Goal: Information Seeking & Learning: Find specific page/section

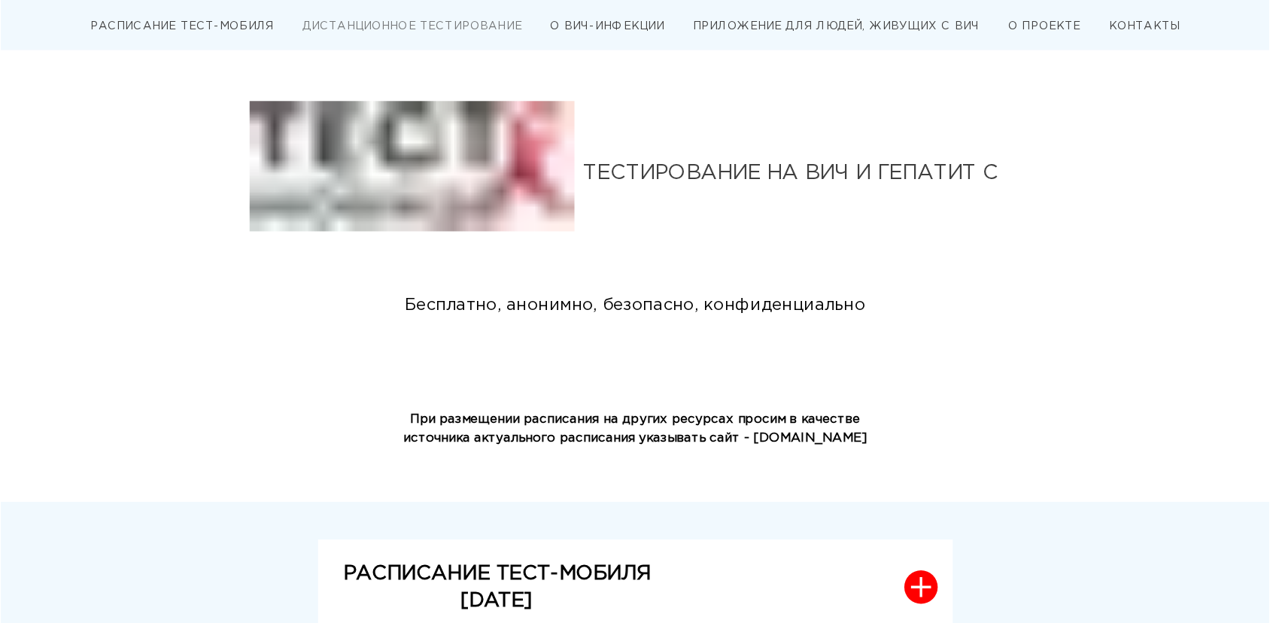
scroll to position [451, 0]
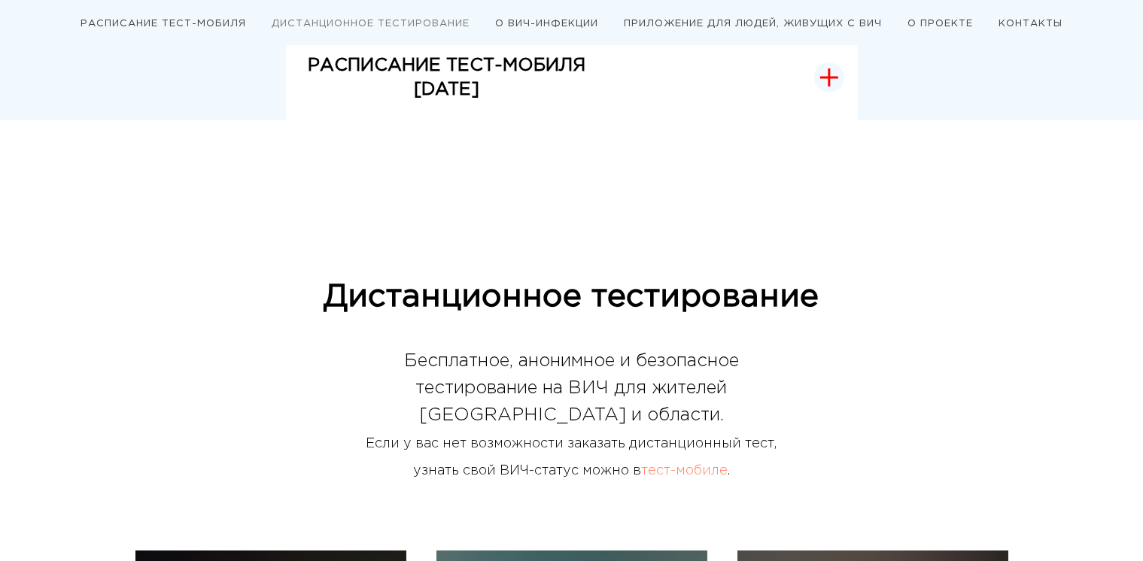
click at [621, 112] on button "РАСПИСАНИЕ ТЕСТ-МОБИЛЯ [DATE]" at bounding box center [572, 78] width 572 height 87
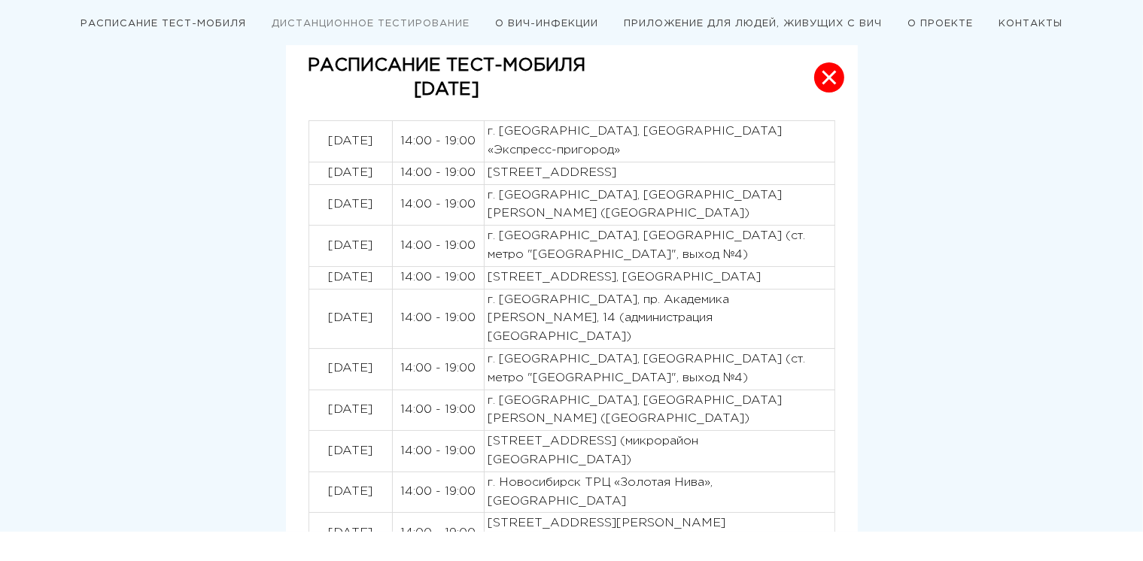
drag, startPoint x: 312, startPoint y: 63, endPoint x: 537, endPoint y: 160, distance: 245.0
click at [537, 160] on div "РАСПИСАНИЕ ТЕСТ-МОБИЛЯ СЕНТЯБРЬ 2025 01.09.2025 14:00 - 19:00 г. Новосибирск, П…" at bounding box center [572, 284] width 572 height 498
drag, startPoint x: 308, startPoint y: 60, endPoint x: 397, endPoint y: 79, distance: 91.5
click at [397, 79] on span "РАСПИСАНИЕ ТЕСТ-МОБИЛЯ СЕНТЯБРЬ 2025" at bounding box center [458, 77] width 300 height 49
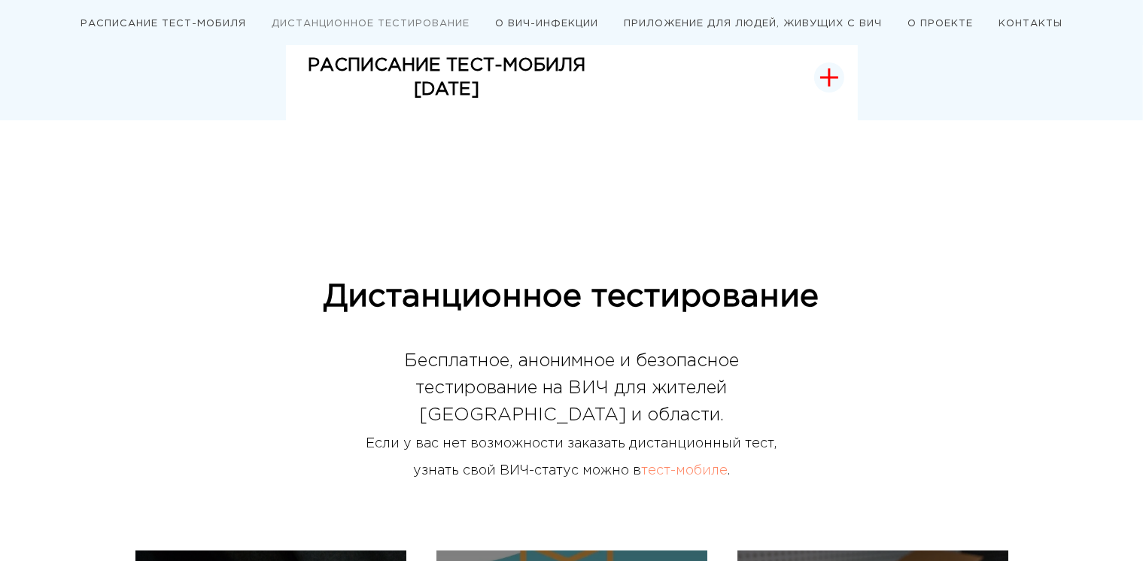
click at [784, 71] on button "РАСПИСАНИЕ ТЕСТ-МОБИЛЯ СЕНТЯБРЬ 2025" at bounding box center [572, 78] width 572 height 87
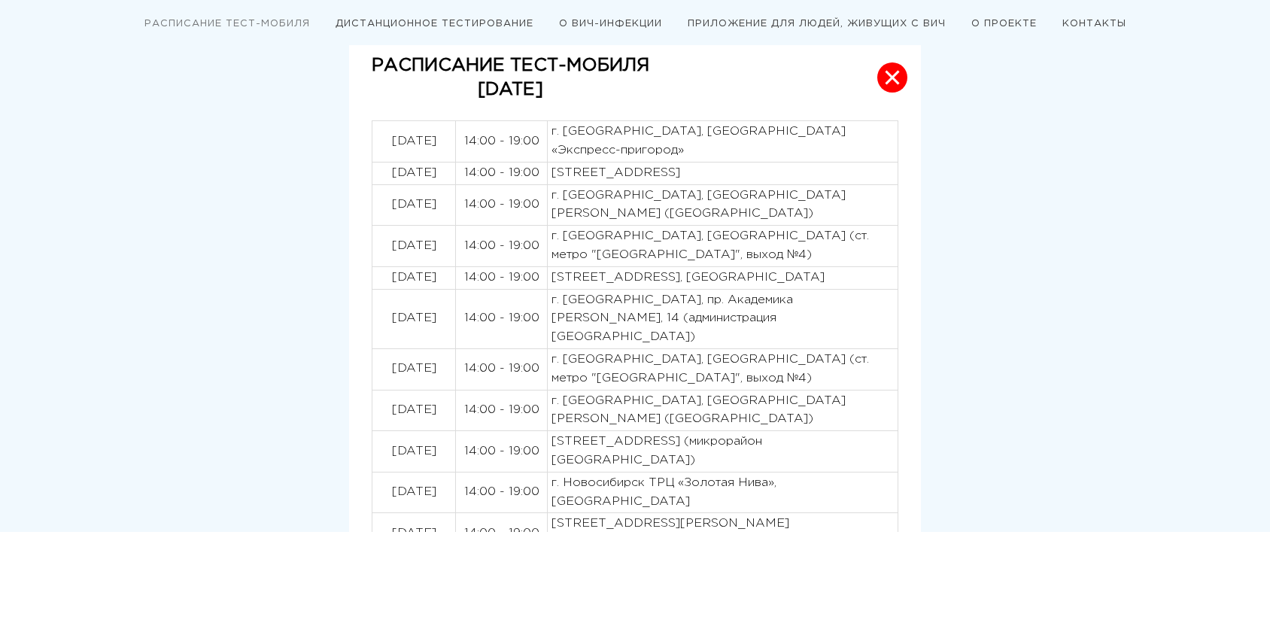
drag, startPoint x: 1134, startPoint y: 1, endPoint x: 954, endPoint y: 200, distance: 268.5
click at [954, 200] on div "РАСПИСАНИЕ ТЕСТ-МОБИЛЯ СЕНТЯБРЬ 2025 01.09.2025 14:00 - 19:00 г. Новосибирск, П…" at bounding box center [635, 284] width 903 height 498
drag, startPoint x: 374, startPoint y: 140, endPoint x: 694, endPoint y: 485, distance: 470.7
click at [694, 485] on tbody "01.09.2025 14:00 - 19:00 г. Новосибирск, Привокзальная площадь Вокзала «Экспрес…" at bounding box center [635, 337] width 526 height 433
copy tbody "01.09.2025 14:00 - 19:00 г. Новосибирск, Привокзальная площадь Вокзала «Экспрес…"
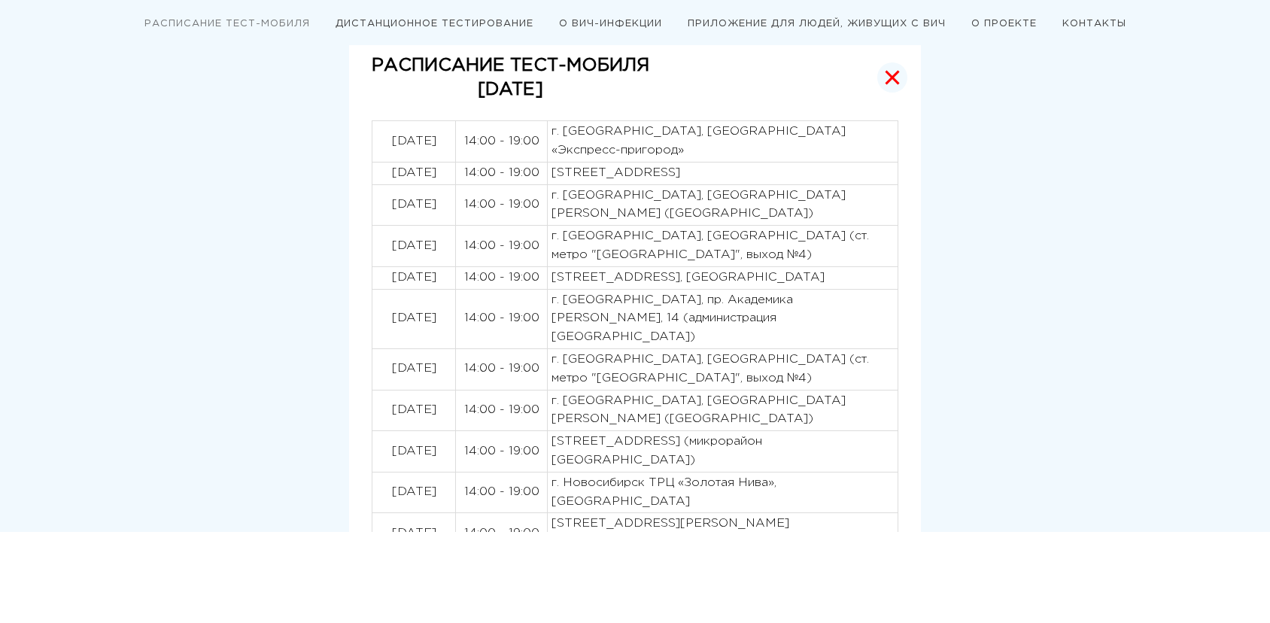
click at [525, 97] on p "[DATE]" at bounding box center [511, 89] width 278 height 24
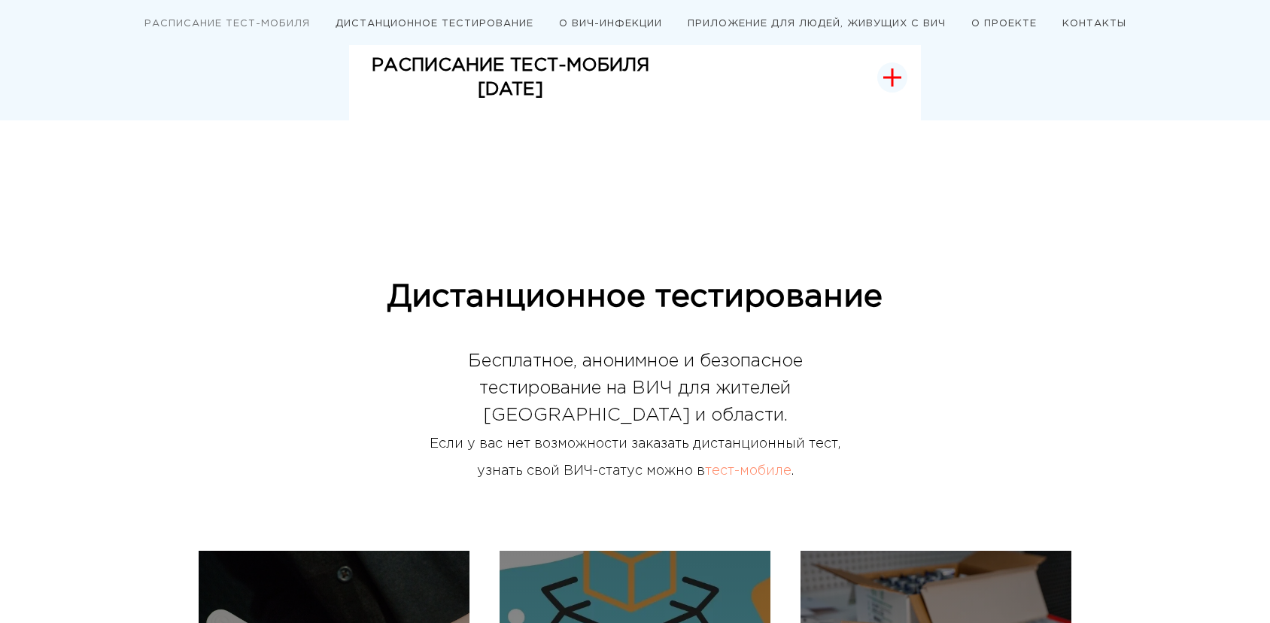
drag, startPoint x: 346, startPoint y: 56, endPoint x: 582, endPoint y: 92, distance: 239.0
click at [582, 92] on div "РАСПИСАНИЕ ТЕСТ-МОБИЛЯ СЕНТЯБРЬ 2025 01.09.2025 14:00 - 19:00 г. Новосибирск, П…" at bounding box center [560, 78] width 722 height 87
copy span "РАСПИСАНИЕ ТЕСТ-МОБИЛЯ СЕНТЯБРЬ 2025"
click at [542, 110] on button "РАСПИСАНИЕ ТЕСТ-МОБИЛЯ СЕНТЯБРЬ 2025" at bounding box center [635, 78] width 572 height 87
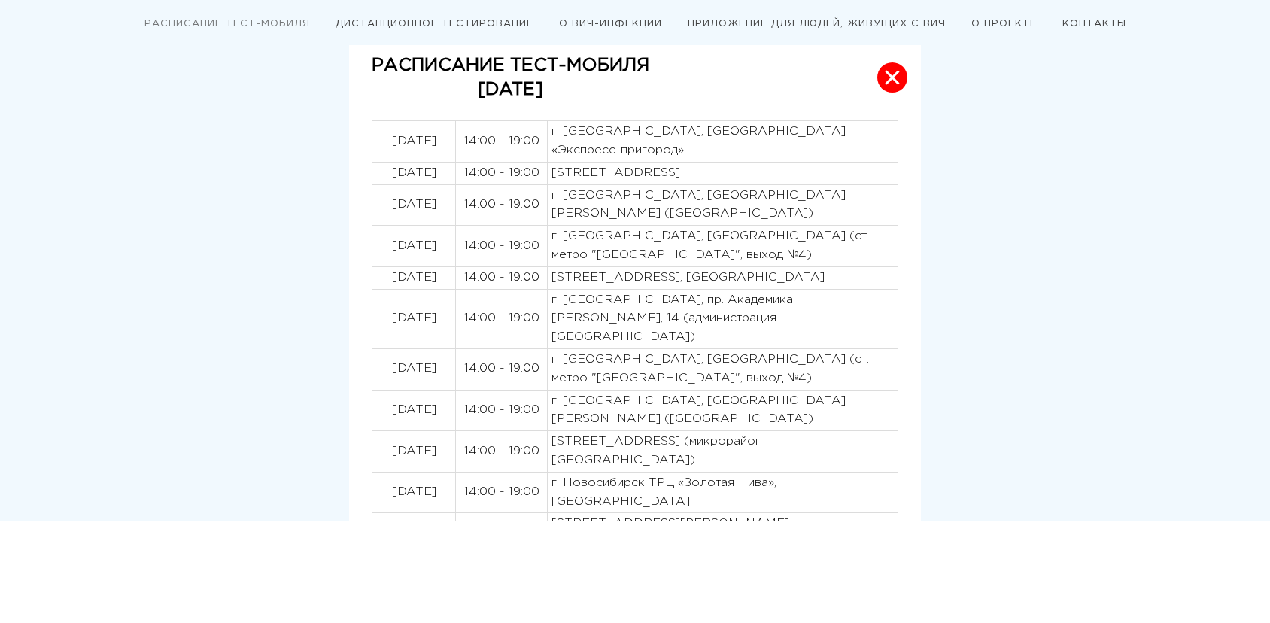
drag, startPoint x: 378, startPoint y: 170, endPoint x: 790, endPoint y: 173, distance: 412.3
click at [790, 173] on tr "03.09.2025 14:00 - 19:00 г. Новосибирск, ул. Одоевского, 1/12" at bounding box center [635, 173] width 526 height 23
copy tr "03.09.2025 14:00 - 19:00 г. Новосибирск, ул. Одоевского, 1/12"
click at [397, 170] on p "[DATE]" at bounding box center [413, 173] width 75 height 19
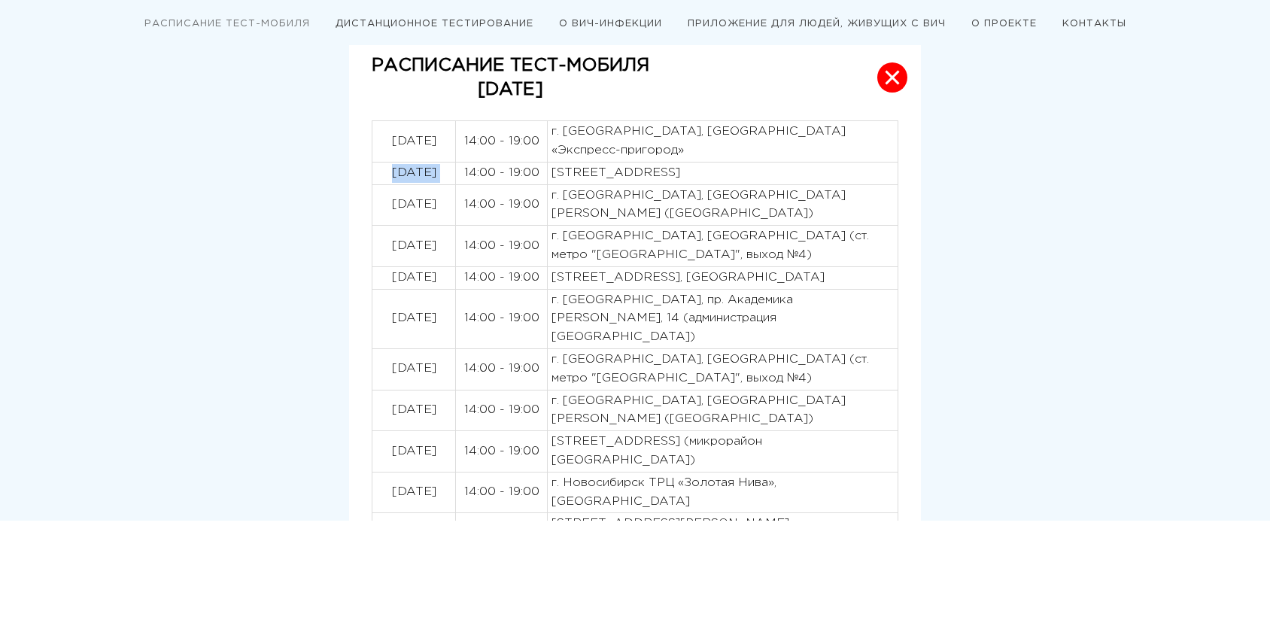
click at [397, 170] on p "[DATE]" at bounding box center [413, 173] width 75 height 19
click at [407, 196] on p "[DATE]" at bounding box center [413, 205] width 75 height 19
copy p "[DATE]"
drag, startPoint x: 653, startPoint y: 188, endPoint x: 835, endPoint y: 199, distance: 182.4
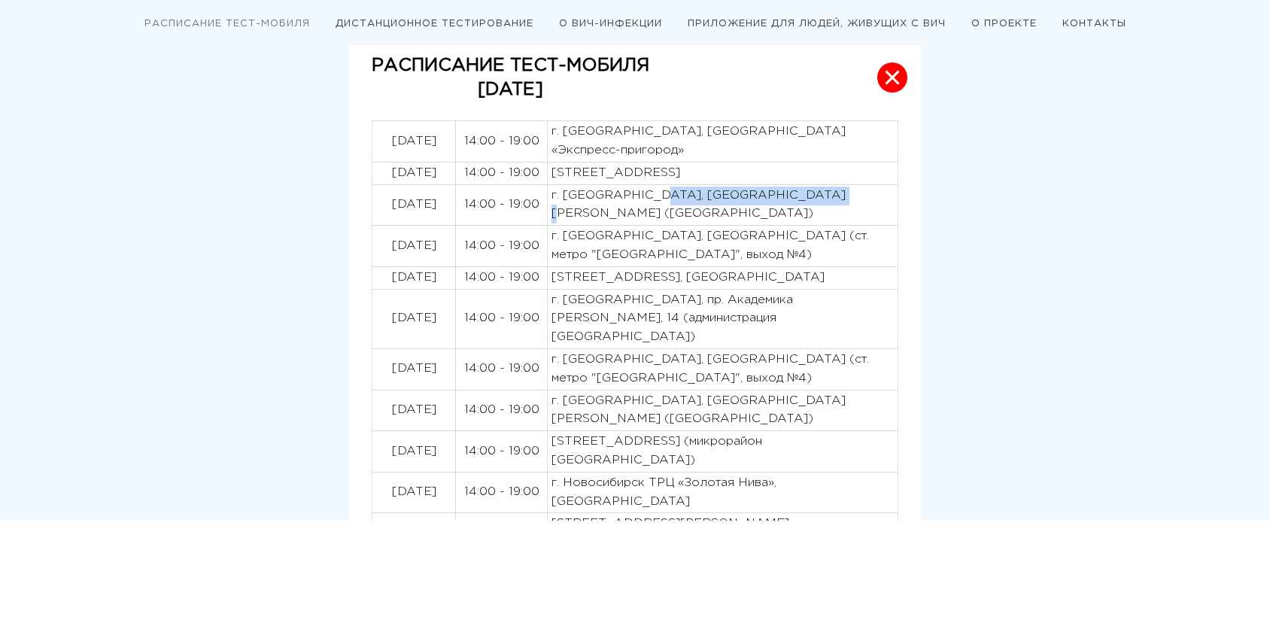
click at [835, 199] on p "г. [GEOGRAPHIC_DATA], [GEOGRAPHIC_DATA][PERSON_NAME] ([GEOGRAPHIC_DATA])" at bounding box center [723, 206] width 342 height 38
copy p "Площадь Пименова (ГПНТБ)"
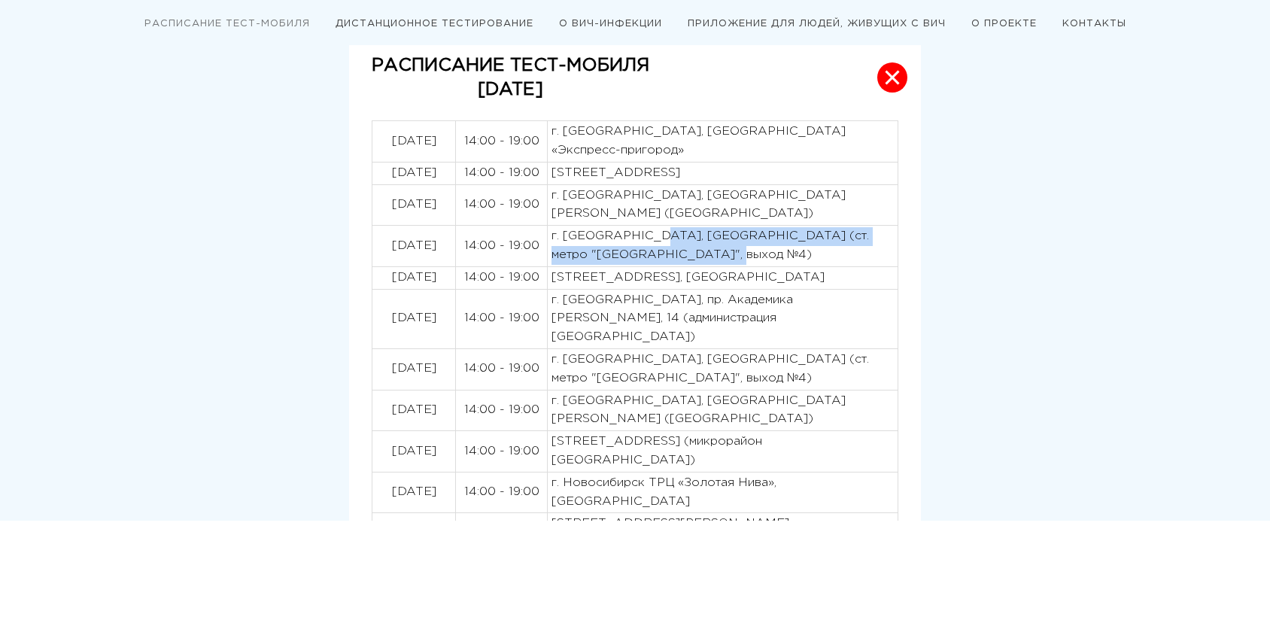
drag, startPoint x: 653, startPoint y: 210, endPoint x: 749, endPoint y: 230, distance: 98.4
click at [749, 230] on p "г. [GEOGRAPHIC_DATA], [GEOGRAPHIC_DATA] (ст. метро "[GEOGRAPHIC_DATA]", выход №…" at bounding box center [723, 246] width 342 height 38
copy p "Театральный сквер (ст. метро "Площадь Ленина", выход №4)"
drag, startPoint x: 652, startPoint y: 255, endPoint x: 656, endPoint y: 266, distance: 12.2
click at [656, 269] on p "[STREET_ADDRESS], [GEOGRAPHIC_DATA]" at bounding box center [723, 278] width 342 height 19
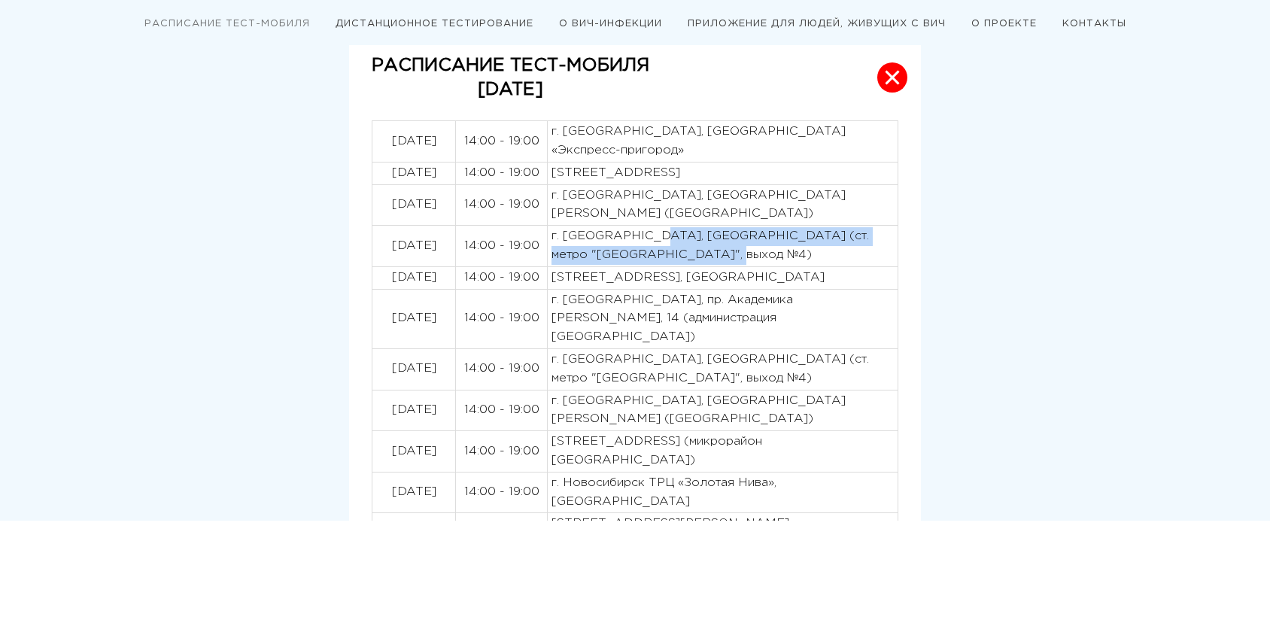
click at [656, 269] on p "[STREET_ADDRESS], [GEOGRAPHIC_DATA]" at bounding box center [723, 278] width 342 height 19
drag, startPoint x: 652, startPoint y: 254, endPoint x: 655, endPoint y: 266, distance: 13.1
click at [655, 269] on p "[STREET_ADDRESS], [GEOGRAPHIC_DATA]" at bounding box center [723, 278] width 342 height 19
copy p "проспект Дзержинского 2/2, метро Березовая роща"
click at [971, 186] on div "РАСПИСАНИЕ ТЕСТ-МОБИЛЯ СЕНТЯБРЬ 2025 01.09.2025 14:00 - 19:00 г. Новосибирск, П…" at bounding box center [635, 278] width 903 height 487
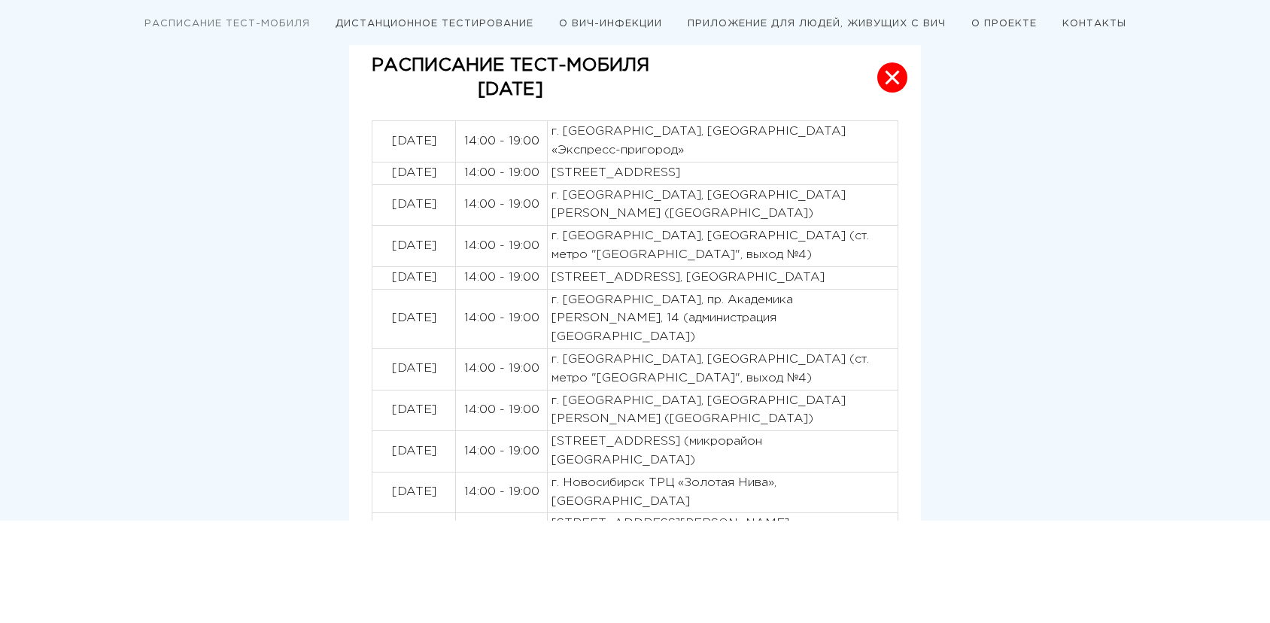
click at [592, 269] on p "[STREET_ADDRESS], [GEOGRAPHIC_DATA]" at bounding box center [723, 278] width 342 height 19
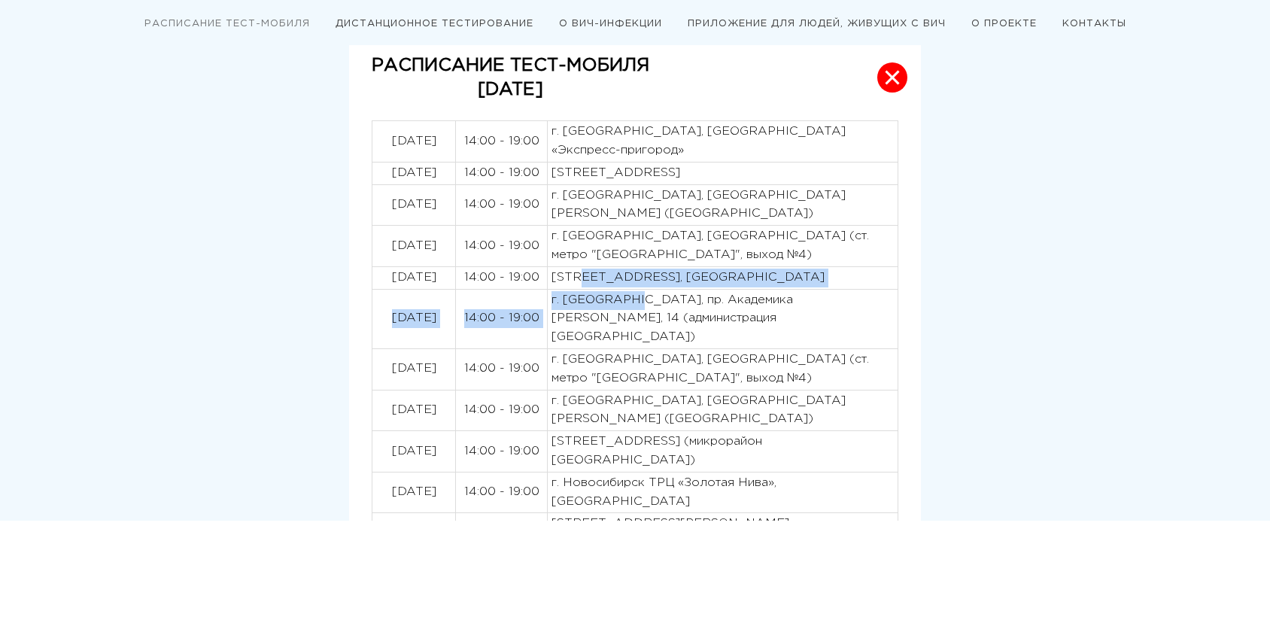
drag, startPoint x: 570, startPoint y: 245, endPoint x: 673, endPoint y: 292, distance: 114.1
click at [673, 292] on tbody "01.09.2025 14:00 - 19:00 г. Новосибирск, Привокзальная площадь Вокзала «Экспрес…" at bounding box center [635, 337] width 526 height 433
click at [673, 292] on p "г. [GEOGRAPHIC_DATA], пр. Академика [PERSON_NAME], 14 (администрация [GEOGRAPHI…" at bounding box center [723, 319] width 342 height 56
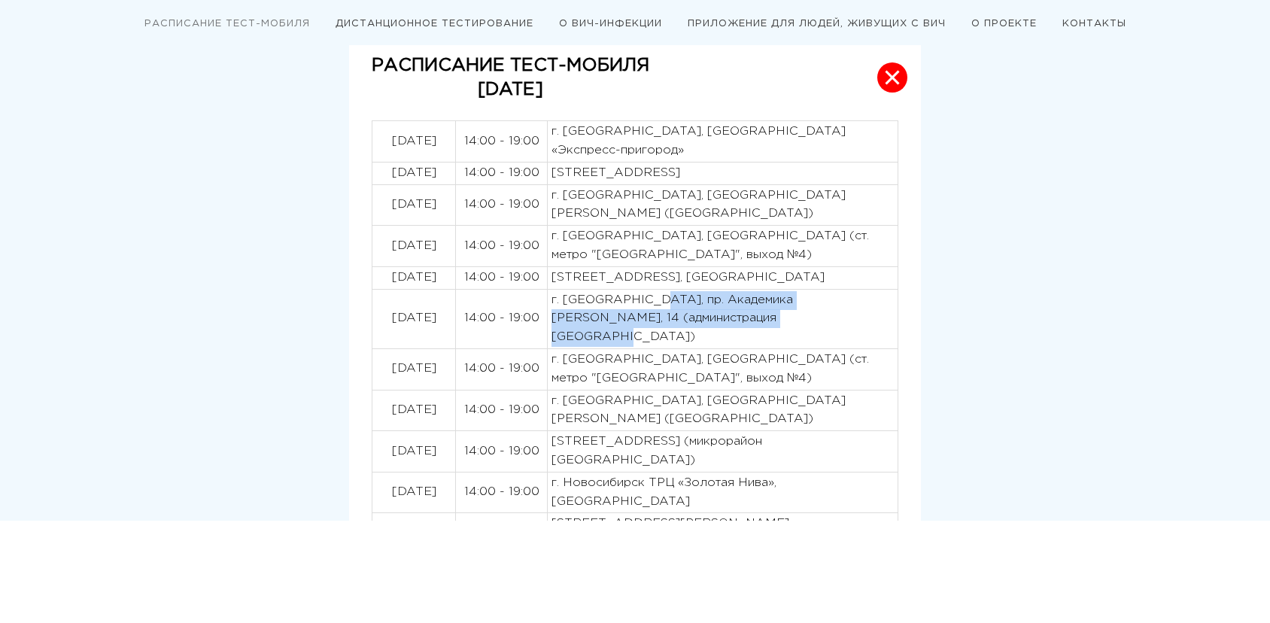
drag, startPoint x: 655, startPoint y: 298, endPoint x: 777, endPoint y: 315, distance: 123.8
click at [777, 315] on p "г. [GEOGRAPHIC_DATA], пр. Академика [PERSON_NAME], 14 (администрация [GEOGRAPHI…" at bounding box center [723, 319] width 342 height 56
copy p "пр. Академика Лаврентьева, 14 (администрация Советского района)"
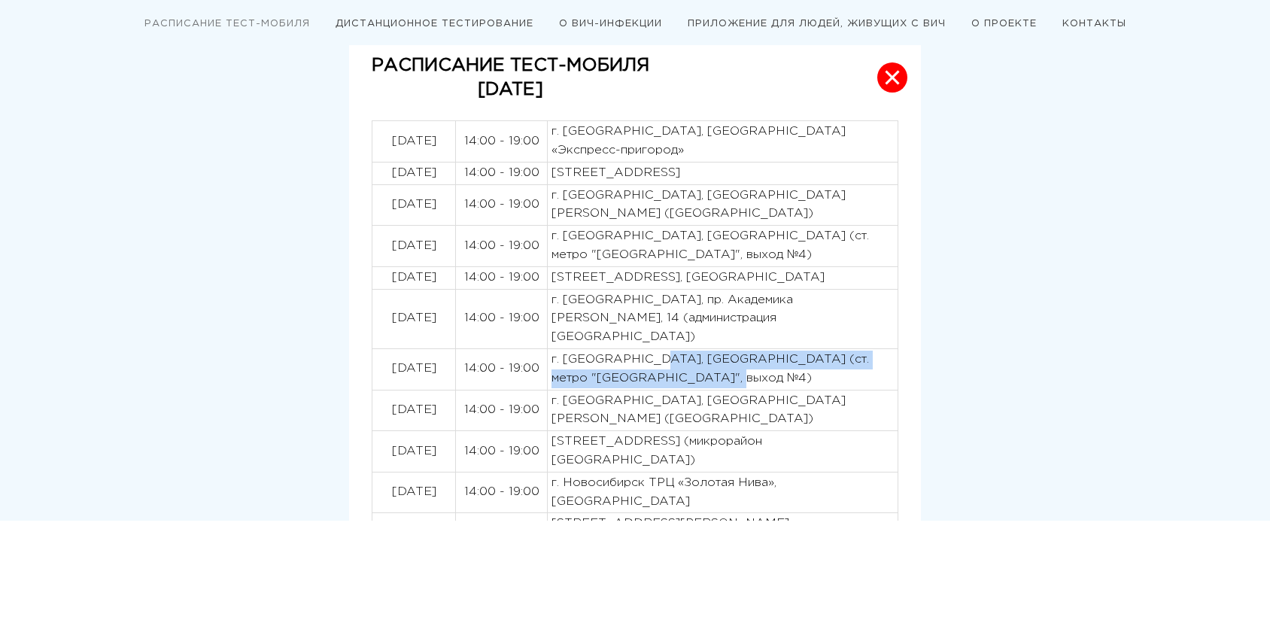
drag, startPoint x: 655, startPoint y: 331, endPoint x: 746, endPoint y: 348, distance: 93.3
click at [746, 351] on p "г. [GEOGRAPHIC_DATA], [GEOGRAPHIC_DATA] (ст. метро "[GEOGRAPHIC_DATA]", выход №…" at bounding box center [723, 370] width 342 height 38
copy p "Театральный сквер (ст. метро "Площадь Ленина", выход №4)"
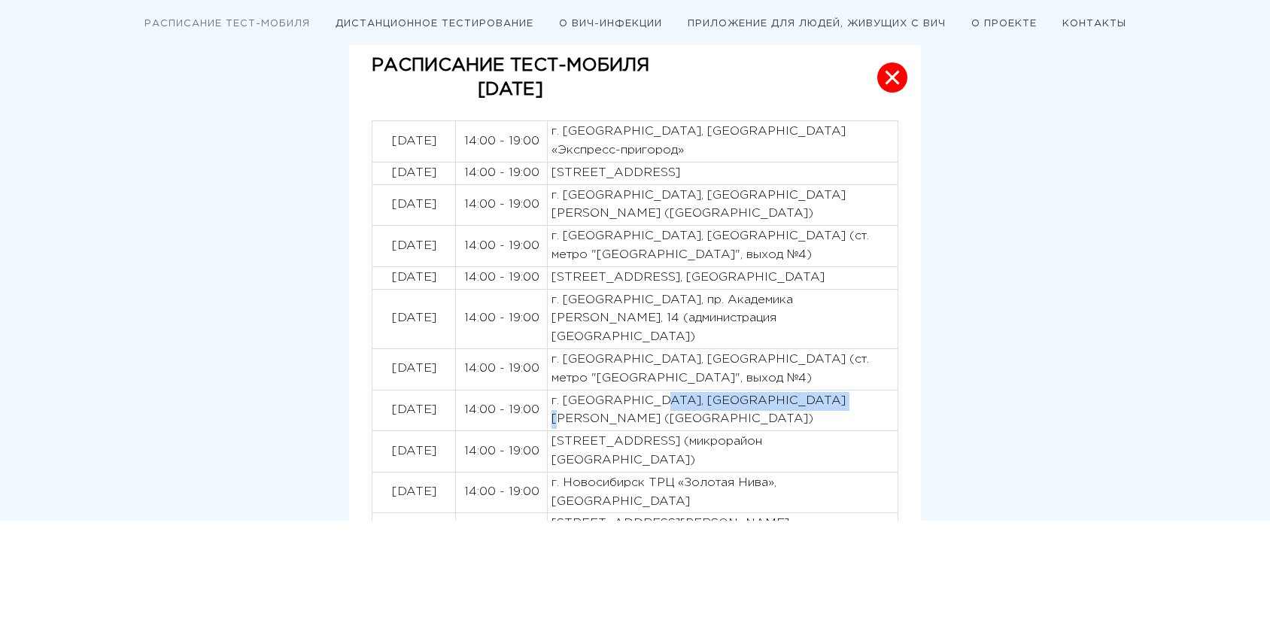
drag, startPoint x: 652, startPoint y: 373, endPoint x: 827, endPoint y: 370, distance: 174.6
click at [827, 392] on p "г. [GEOGRAPHIC_DATA], [GEOGRAPHIC_DATA][PERSON_NAME] ([GEOGRAPHIC_DATA])" at bounding box center [723, 411] width 342 height 38
copy p "Площадь Пименова (ГПНТБ)"
drag, startPoint x: 652, startPoint y: 399, endPoint x: 655, endPoint y: 409, distance: 11.2
click at [655, 433] on p "[STREET_ADDRESS] (микрорайон [GEOGRAPHIC_DATA])" at bounding box center [723, 452] width 342 height 38
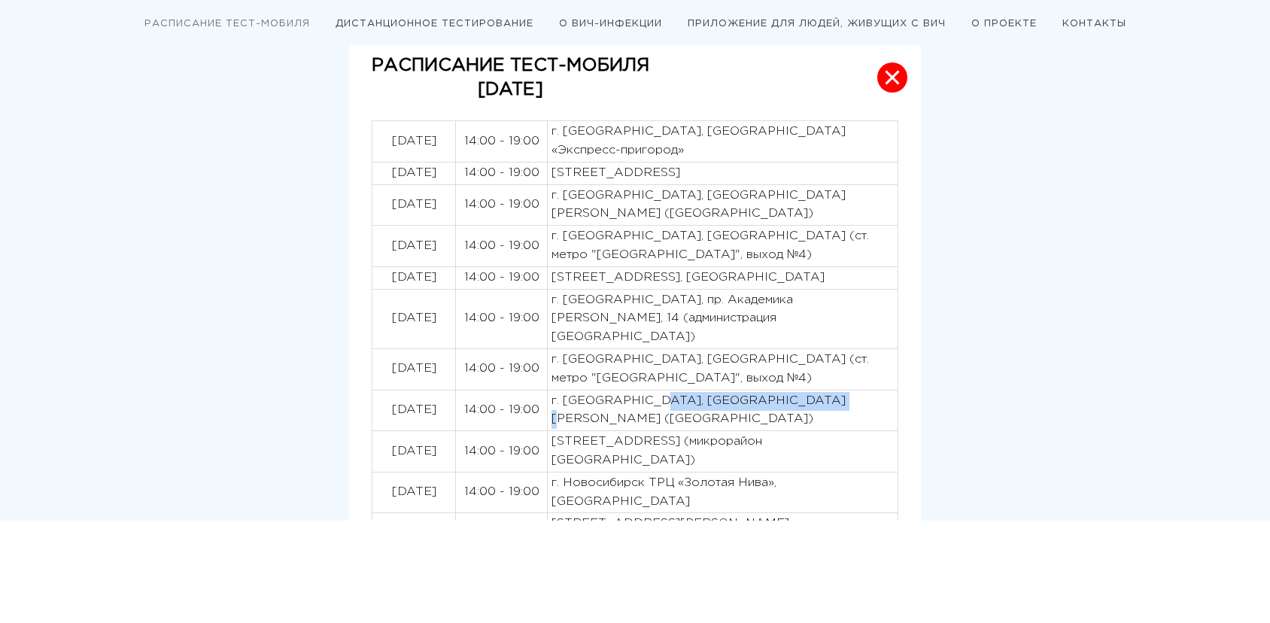
drag, startPoint x: 650, startPoint y: 430, endPoint x: 655, endPoint y: 449, distance: 20.3
click at [655, 474] on p "г. Новосибирск ТРЦ «Золотая Нива», [GEOGRAPHIC_DATA]" at bounding box center [723, 493] width 342 height 38
drag, startPoint x: 653, startPoint y: 475, endPoint x: 661, endPoint y: 491, distance: 17.8
click at [661, 515] on p "[STREET_ADDRESS][PERSON_NAME][PERSON_NAME]" at bounding box center [723, 534] width 342 height 38
click at [885, 60] on button "РАСПИСАНИЕ ТЕСТ-МОБИЛЯ СЕНТЯБРЬ 2025" at bounding box center [635, 78] width 572 height 87
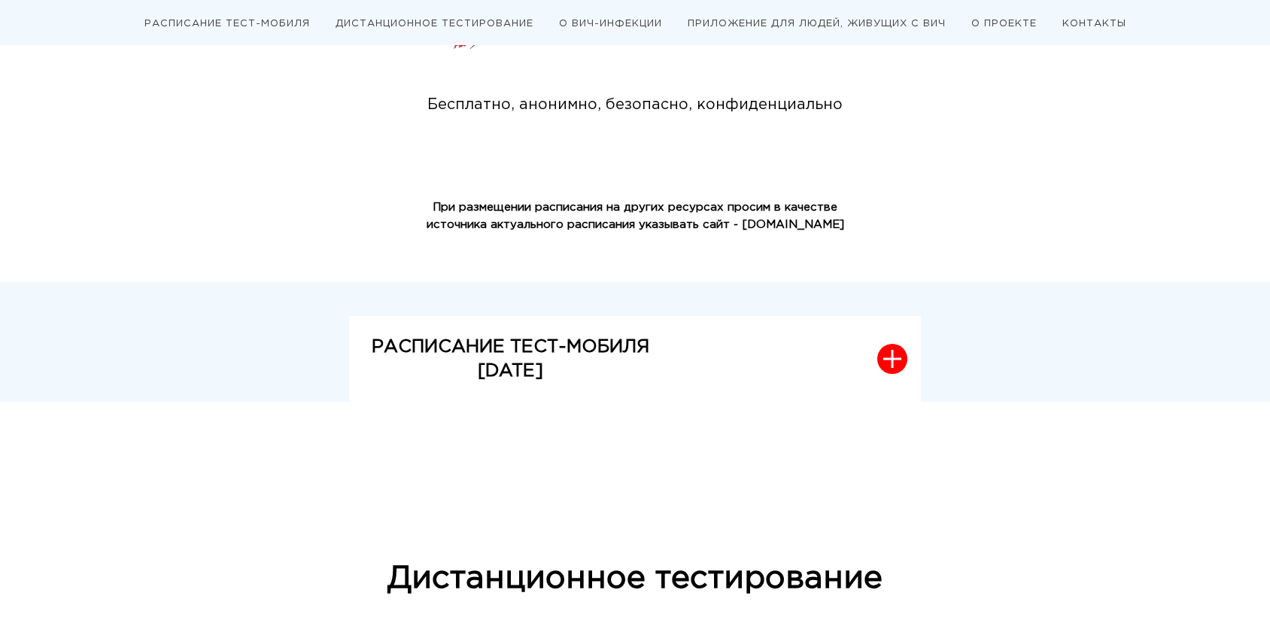
scroll to position [380, 0]
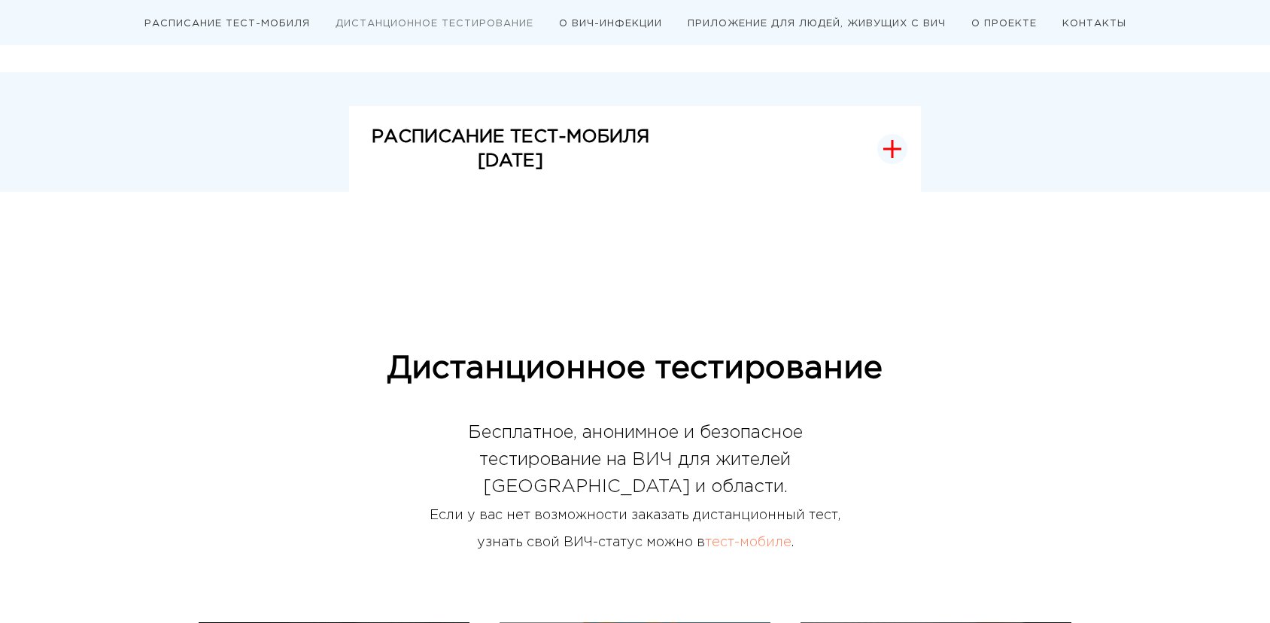
click at [576, 141] on strong "РАСПИСАНИЕ ТЕСТ-МОБИЛЯ" at bounding box center [511, 137] width 278 height 17
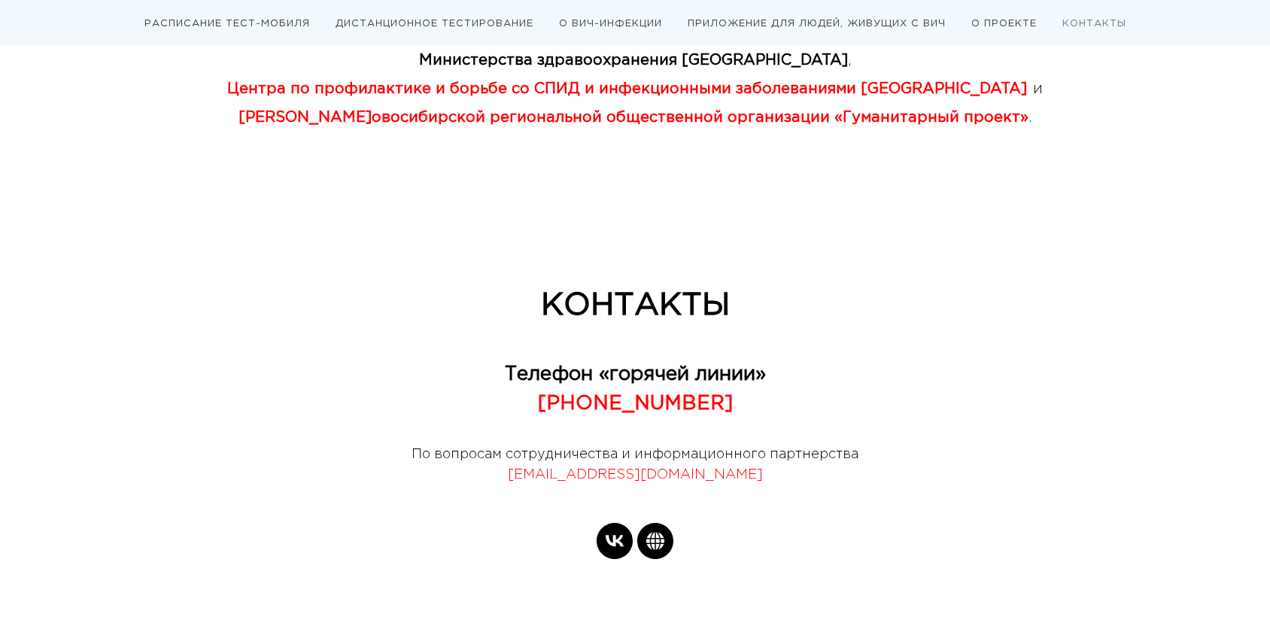
scroll to position [4367, 0]
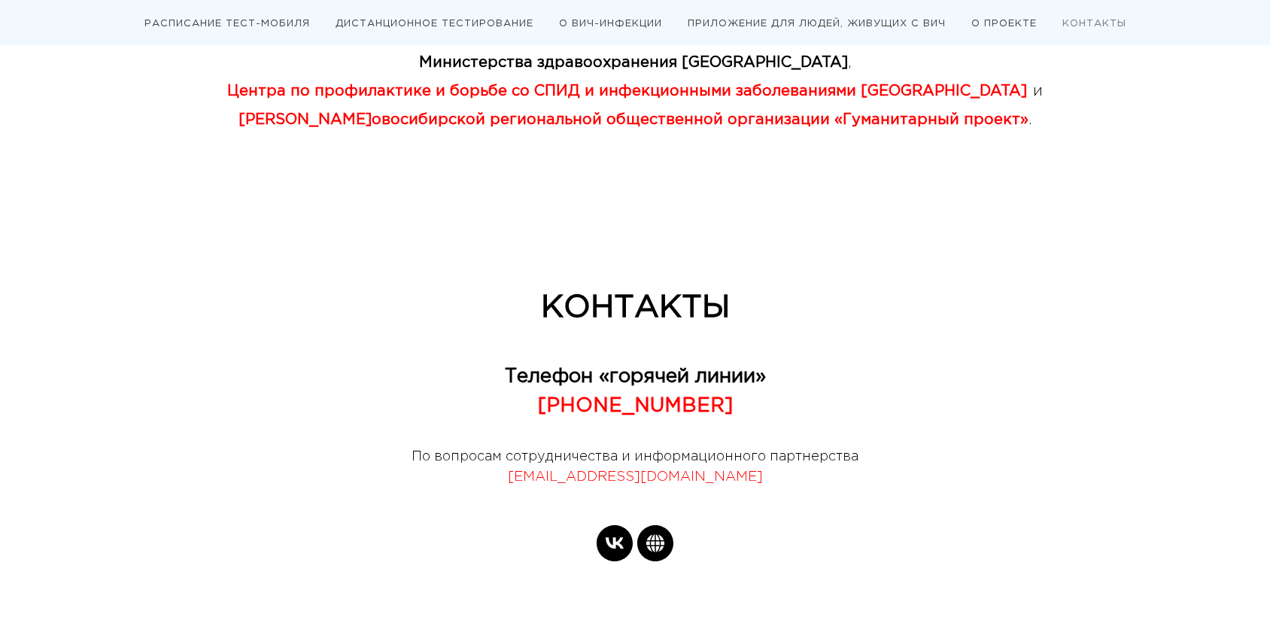
click at [1087, 26] on link "КОНТАКТЫ" at bounding box center [1094, 24] width 64 height 8
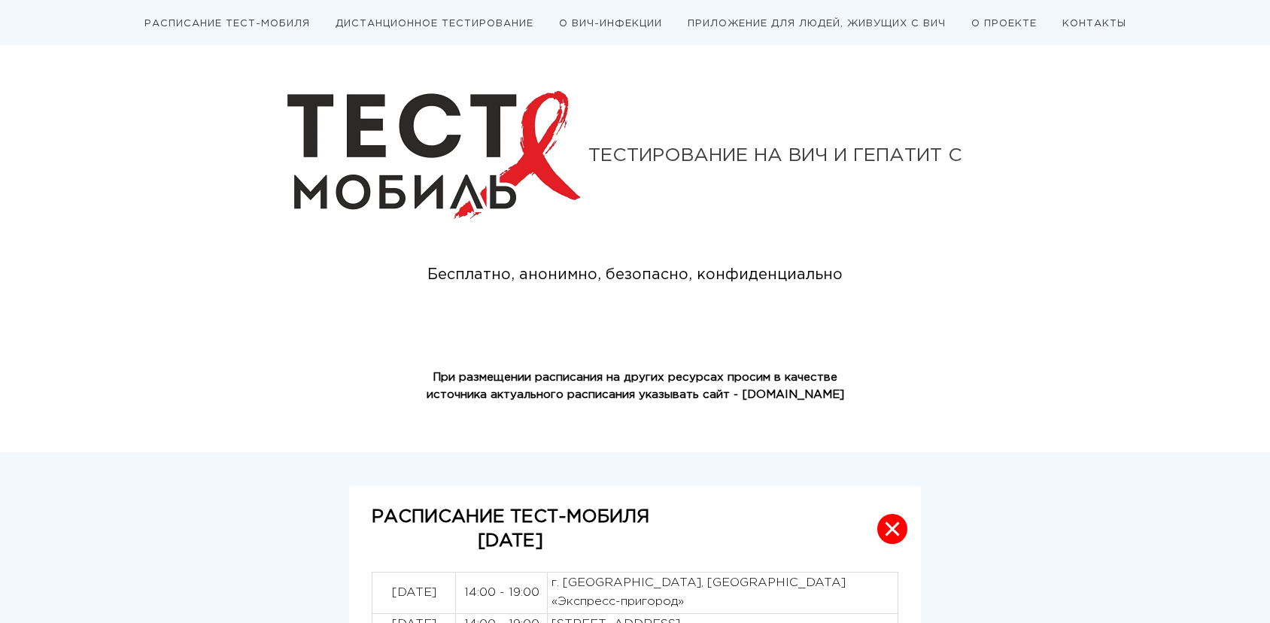
click at [404, 20] on link "ДИСТАНЦИОННОЕ ТЕСТИРОВАНИЕ" at bounding box center [435, 24] width 198 height 8
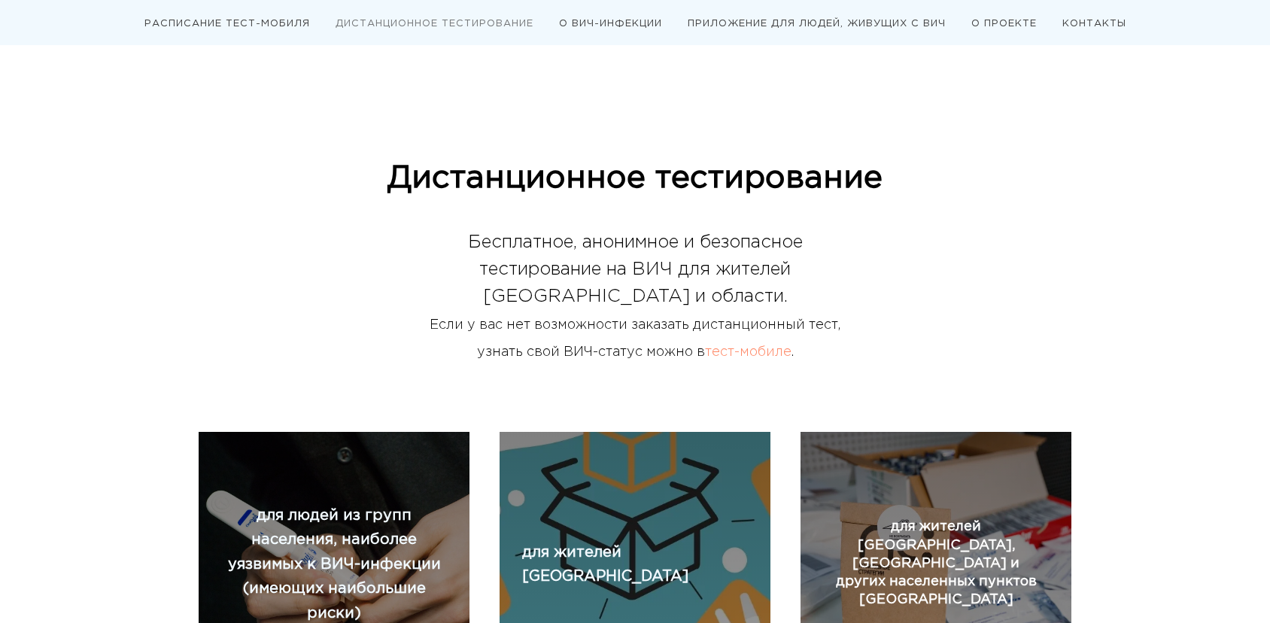
click at [608, 14] on nav "РАСПИСАНИЕ ТЕСТ-МОБИЛЯ ДИСТАНЦИОННОЕ ТЕСТИРОВАНИЕ О ВИЧ-ИНФЕКЦИИ ПРИЛОЖЕНИЕ ДЛЯ…" at bounding box center [635, 22] width 1210 height 45
click at [790, 14] on nav "РАСПИСАНИЕ ТЕСТ-МОБИЛЯ ДИСТАНЦИОННОЕ ТЕСТИРОВАНИЕ О ВИЧ-ИНФЕКЦИИ ПРИЛОЖЕНИЕ ДЛЯ…" at bounding box center [635, 22] width 1210 height 45
click at [1001, 28] on li "О ПРОЕКТЕ" at bounding box center [1004, 23] width 88 height 12
click at [1010, 23] on link "О ПРОЕКТЕ" at bounding box center [1003, 24] width 65 height 8
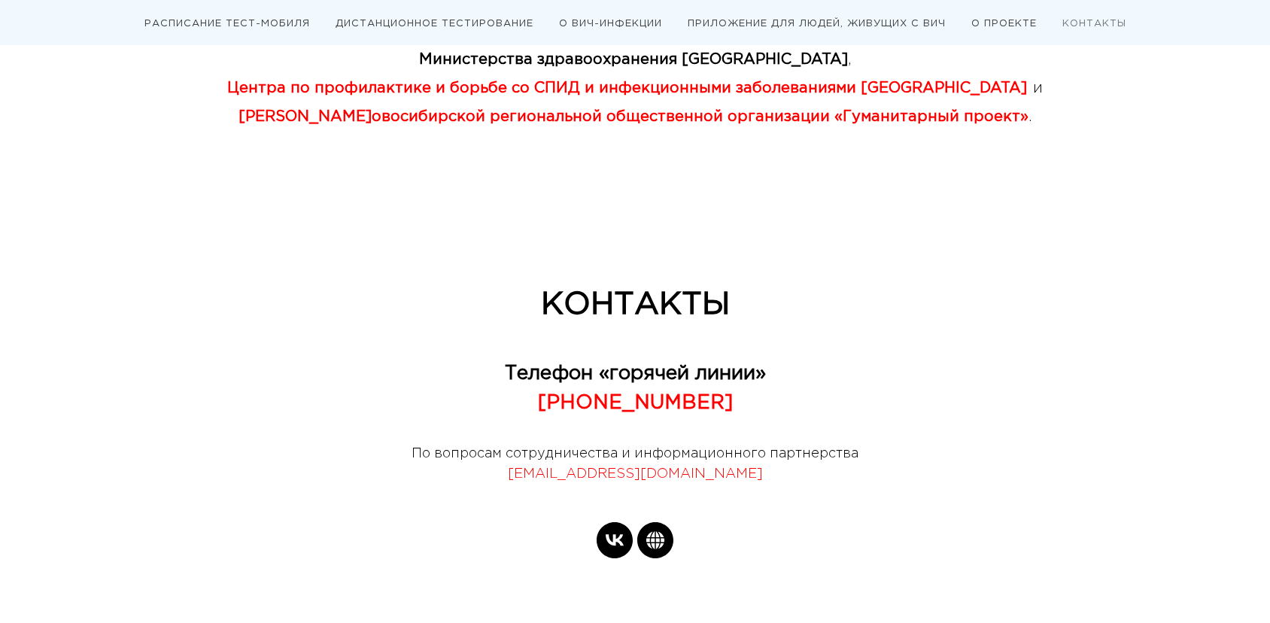
scroll to position [4372, 0]
click at [613, 521] on icon "vk" at bounding box center [615, 539] width 36 height 36
